Goal: Information Seeking & Learning: Learn about a topic

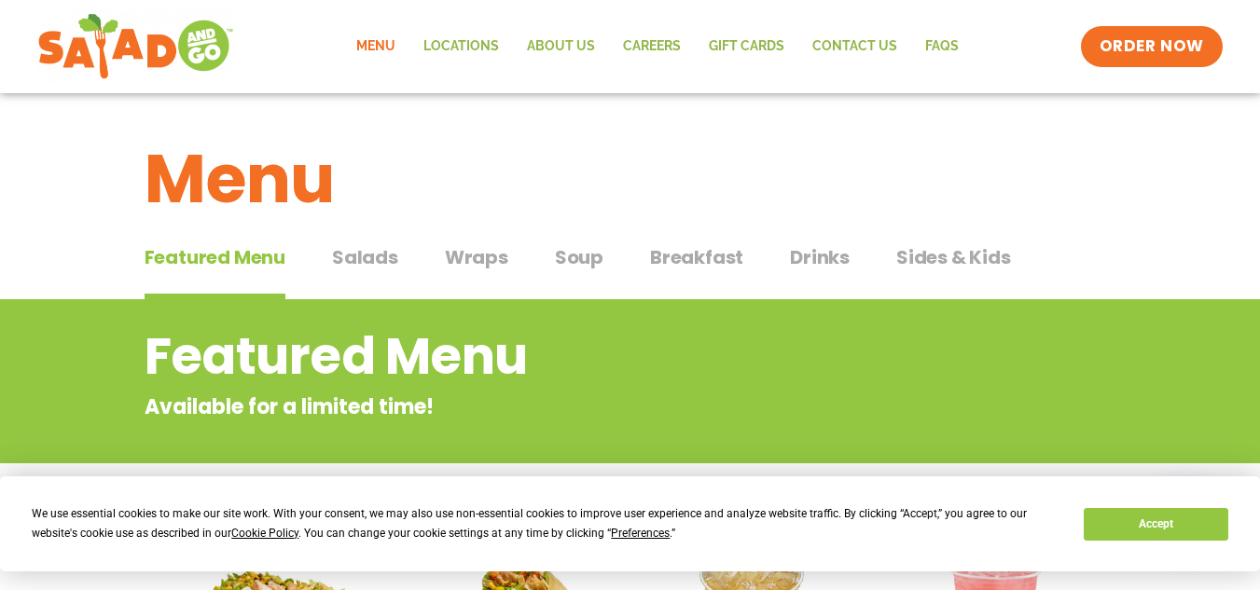
click at [370, 35] on link "Menu" at bounding box center [375, 46] width 67 height 43
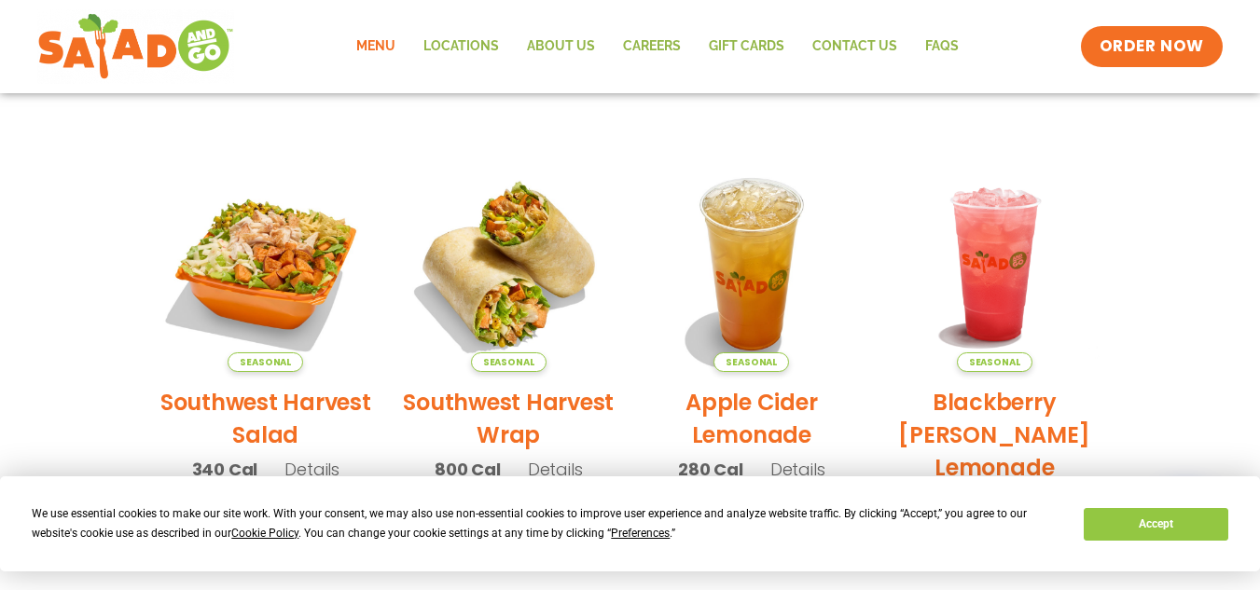
scroll to position [431, 0]
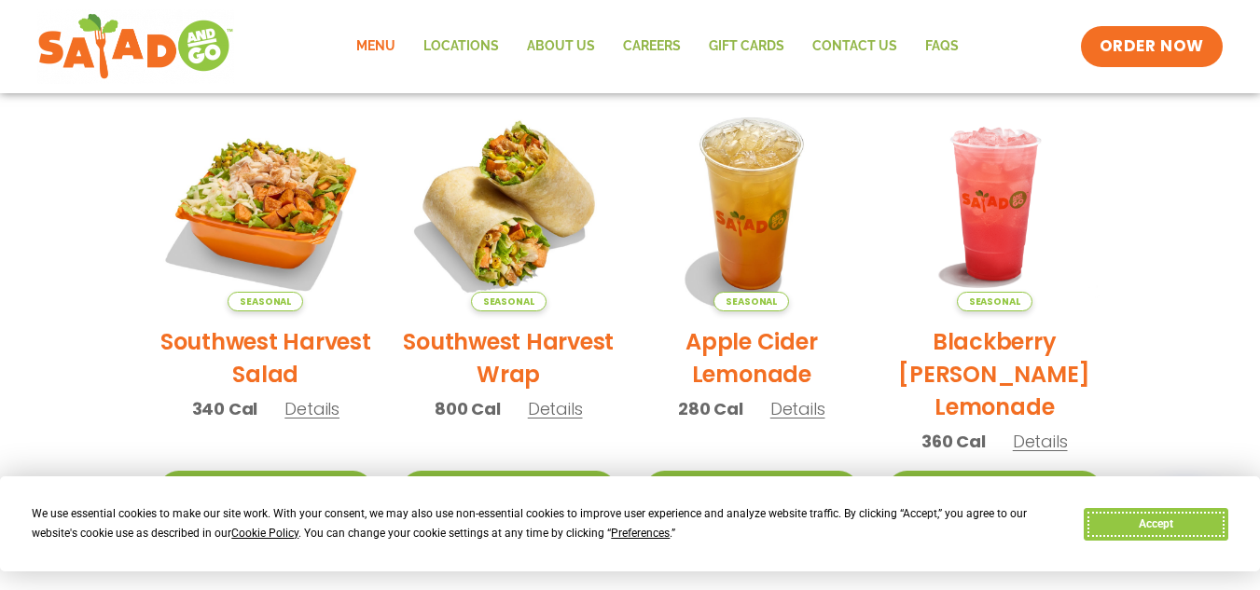
click at [1141, 539] on button "Accept" at bounding box center [1156, 524] width 144 height 33
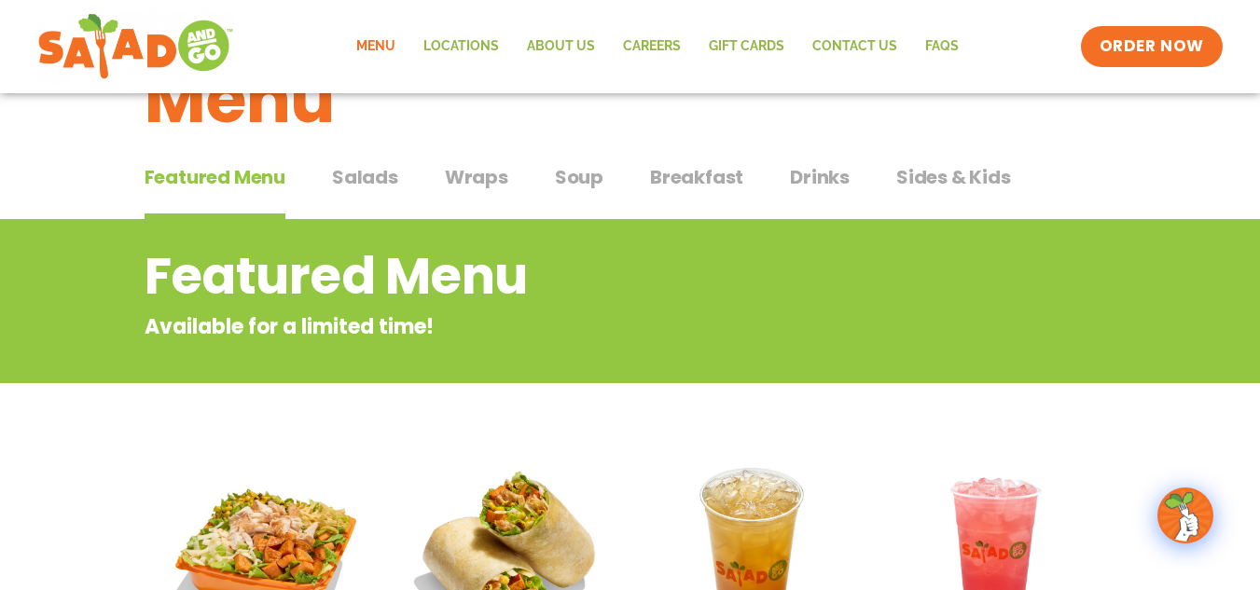
scroll to position [58, 0]
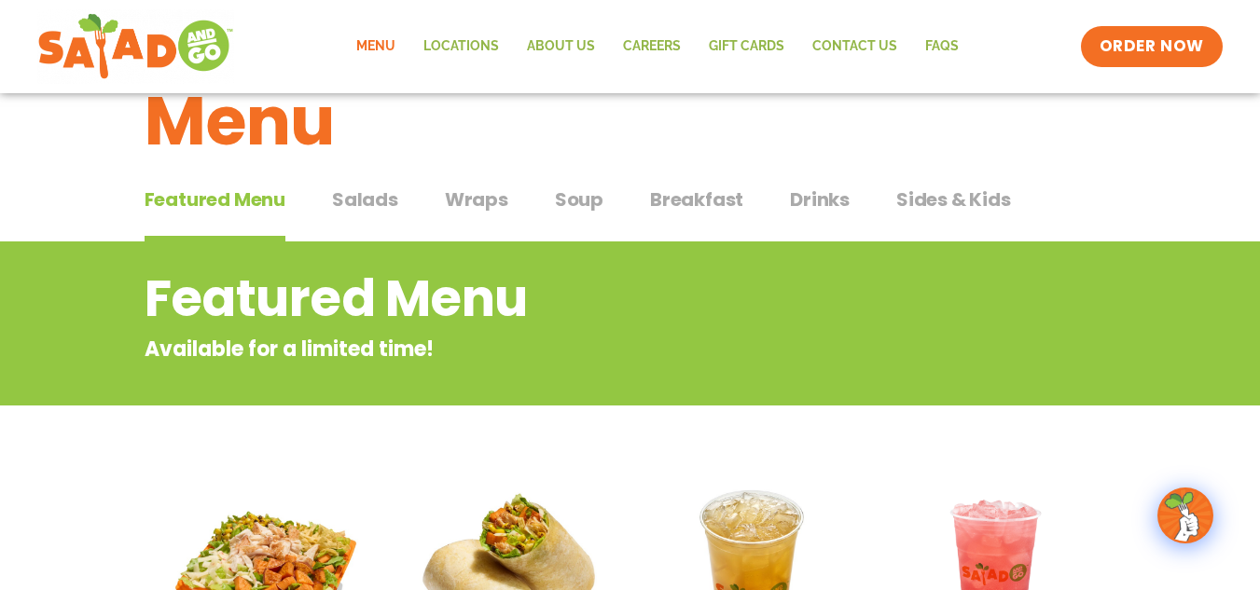
click at [371, 209] on span "Salads" at bounding box center [365, 200] width 66 height 28
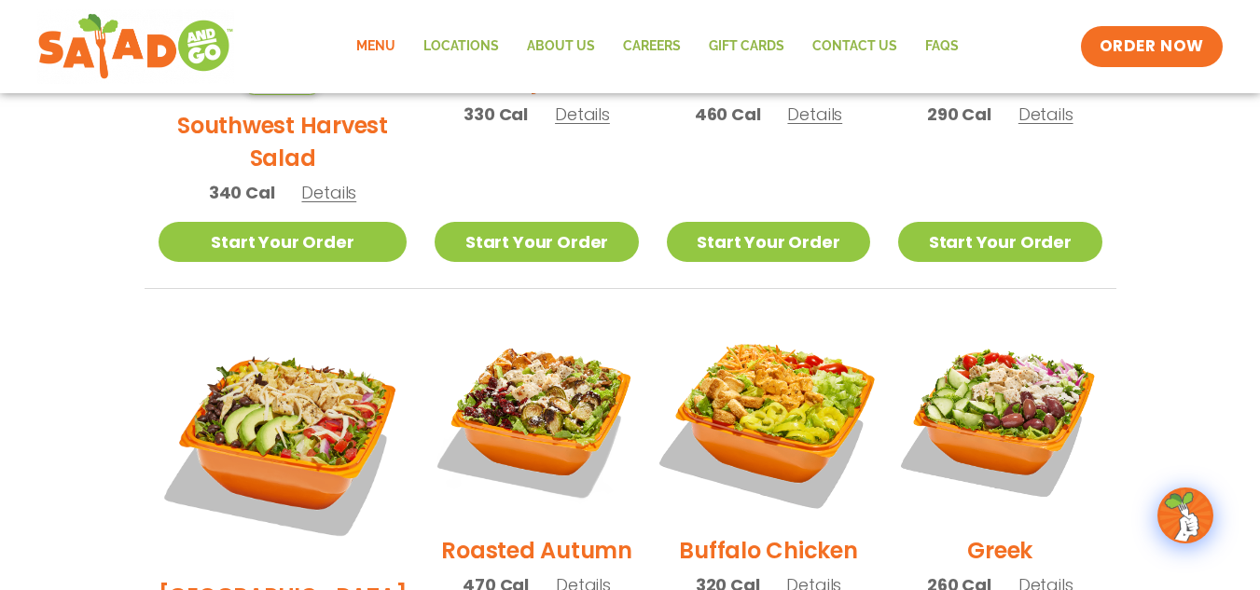
scroll to position [746, 0]
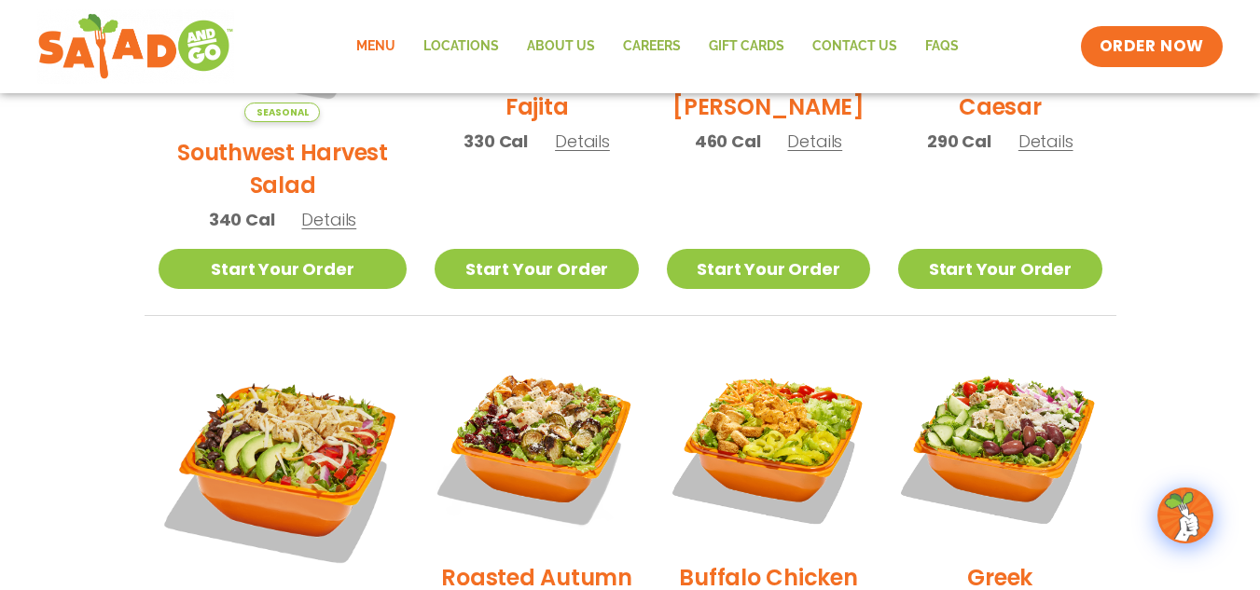
click at [737, 382] on img at bounding box center [768, 445] width 203 height 203
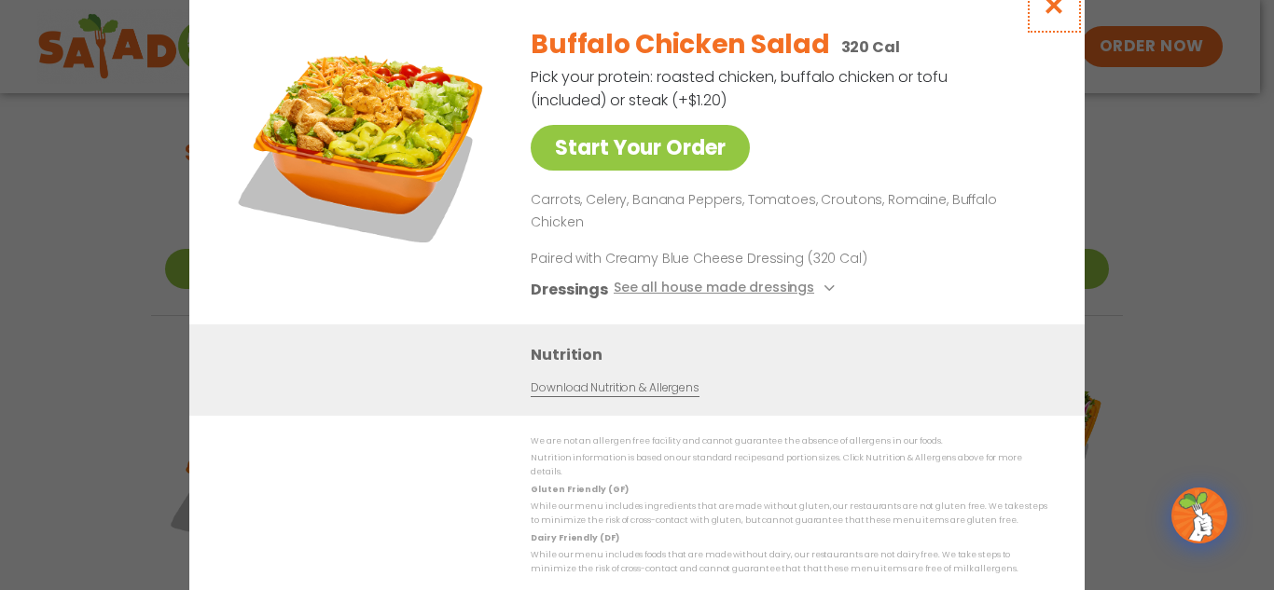
click at [1043, 15] on icon "Close modal" at bounding box center [1054, 5] width 23 height 20
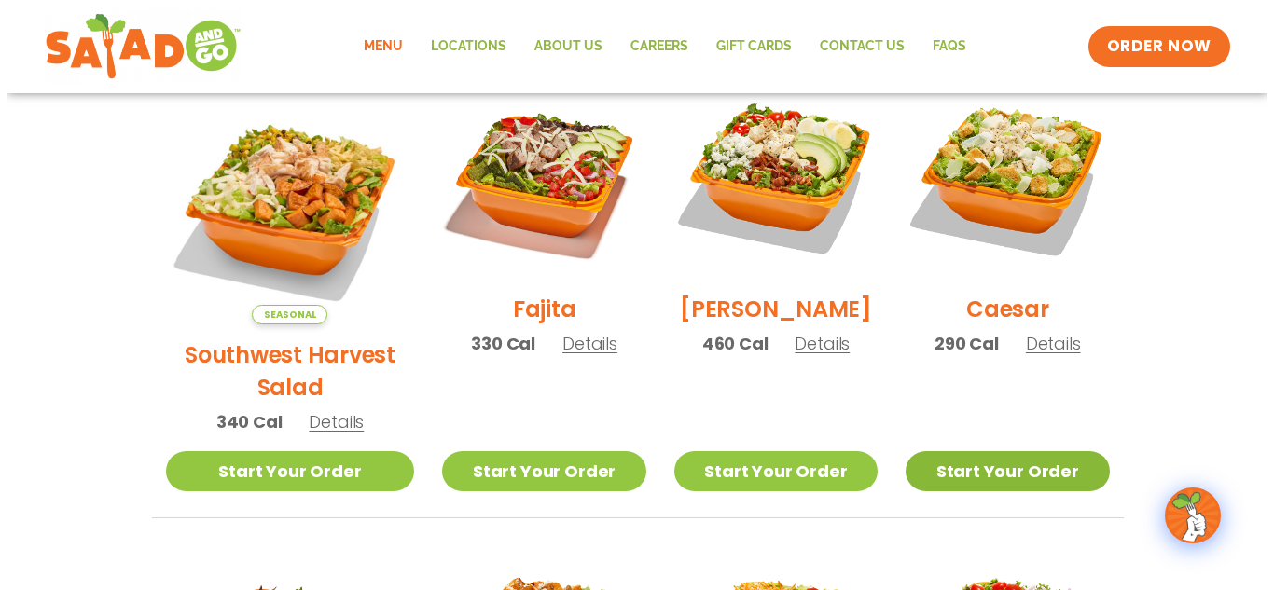
scroll to position [373, 0]
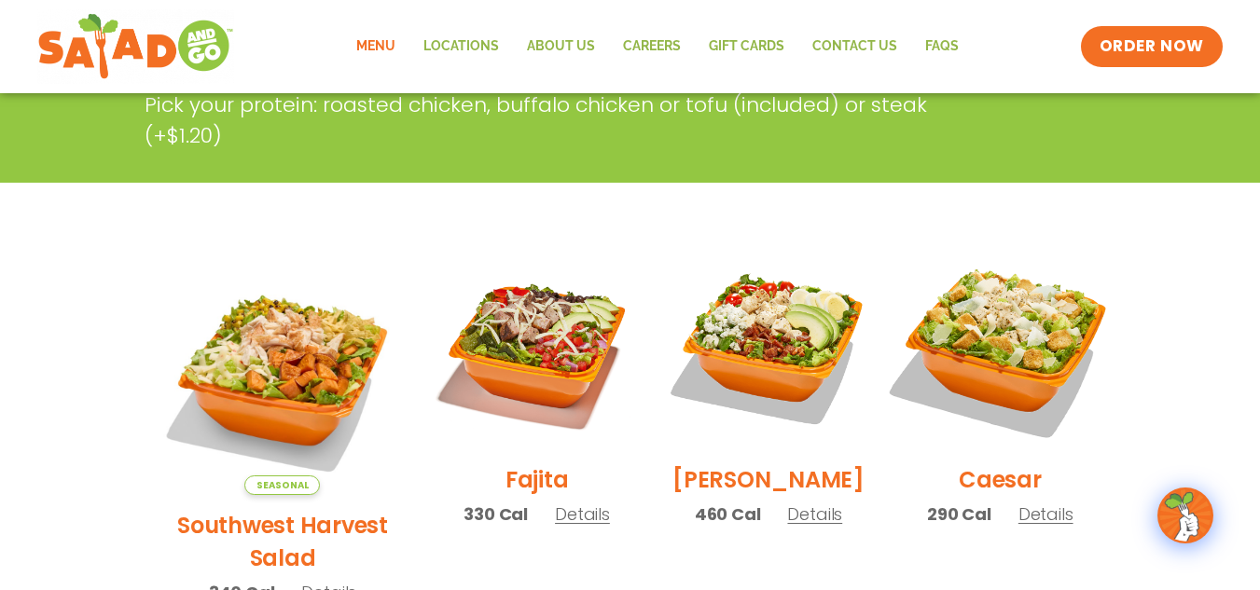
click at [1018, 348] on img at bounding box center [999, 348] width 239 height 239
